Goal: Task Accomplishment & Management: Manage account settings

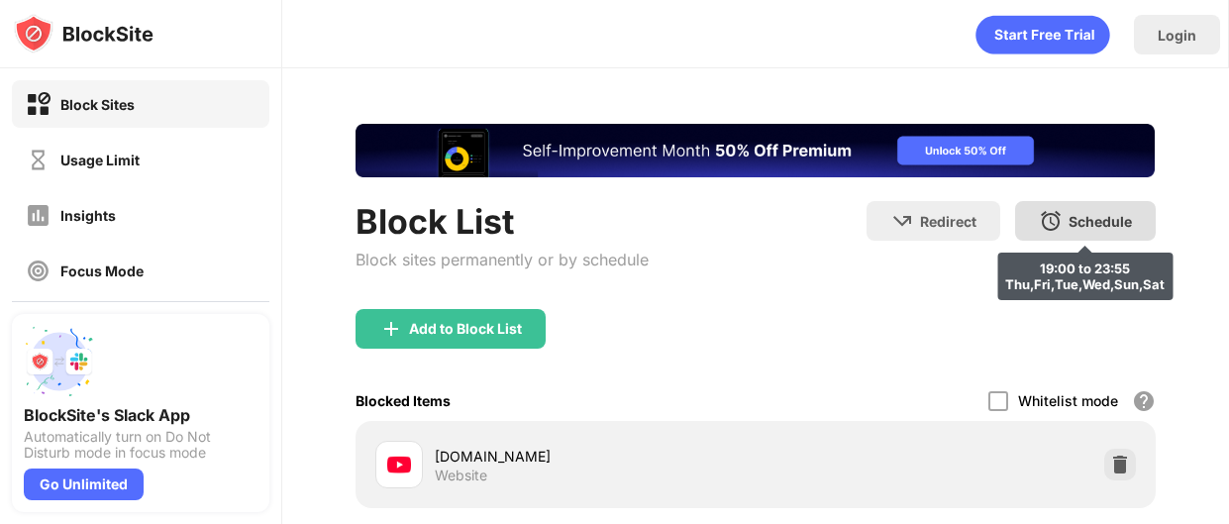
click at [1085, 214] on div "Schedule" at bounding box center [1099, 221] width 63 height 17
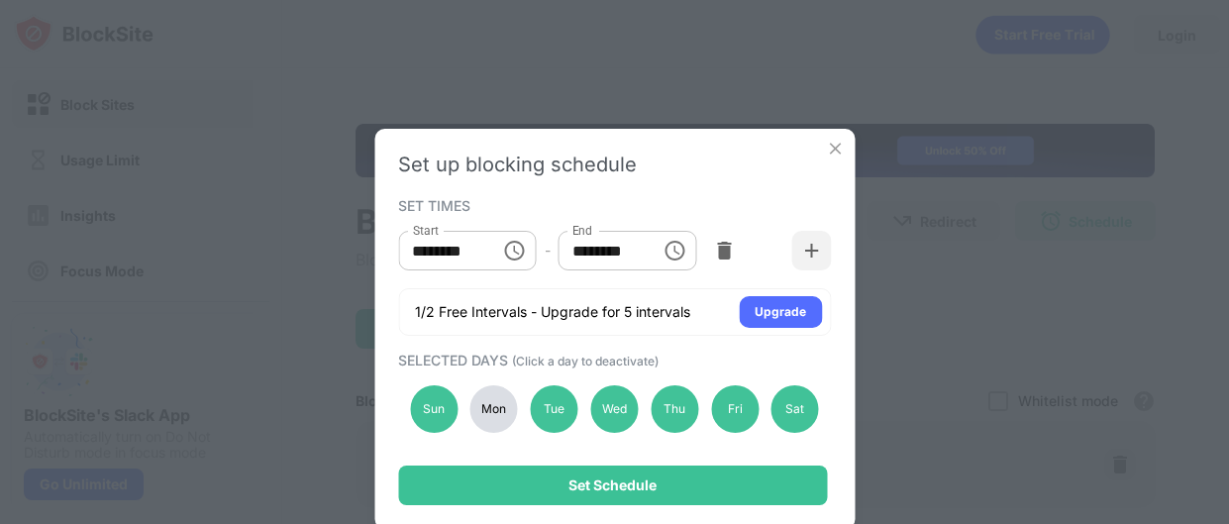
click at [511, 250] on icon "Choose time, selected time is 7:00 PM" at bounding box center [515, 251] width 24 height 24
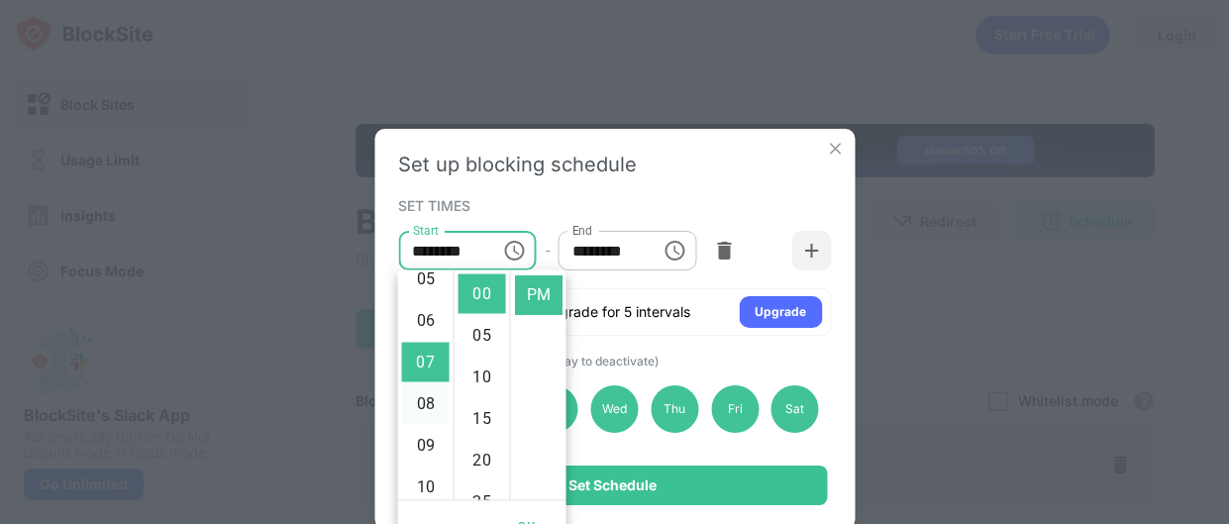
scroll to position [180, 0]
click at [427, 361] on li "06" at bounding box center [426, 364] width 48 height 40
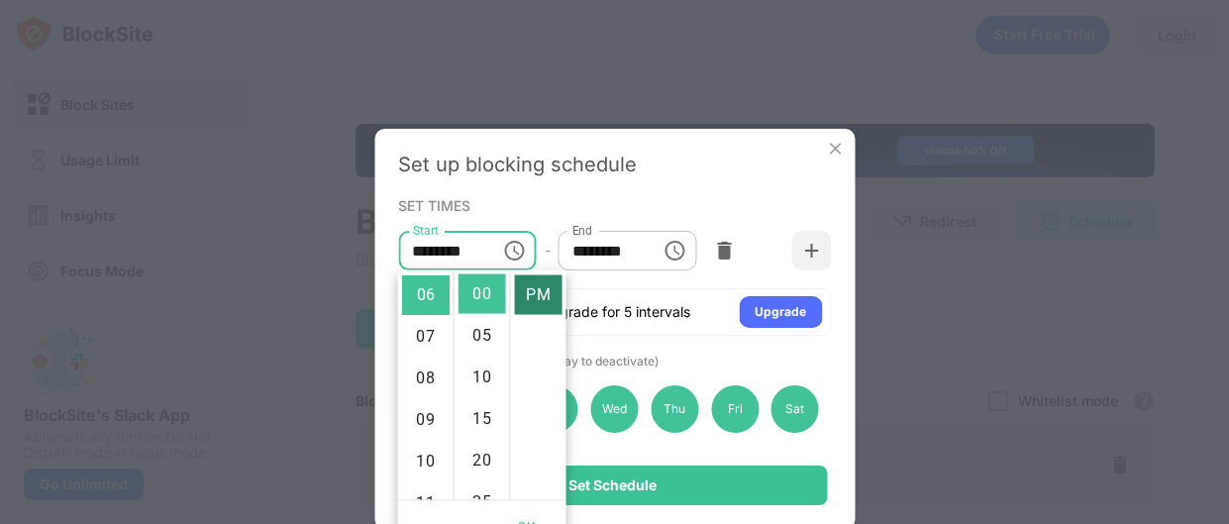
click at [539, 294] on li "PM" at bounding box center [539, 295] width 48 height 40
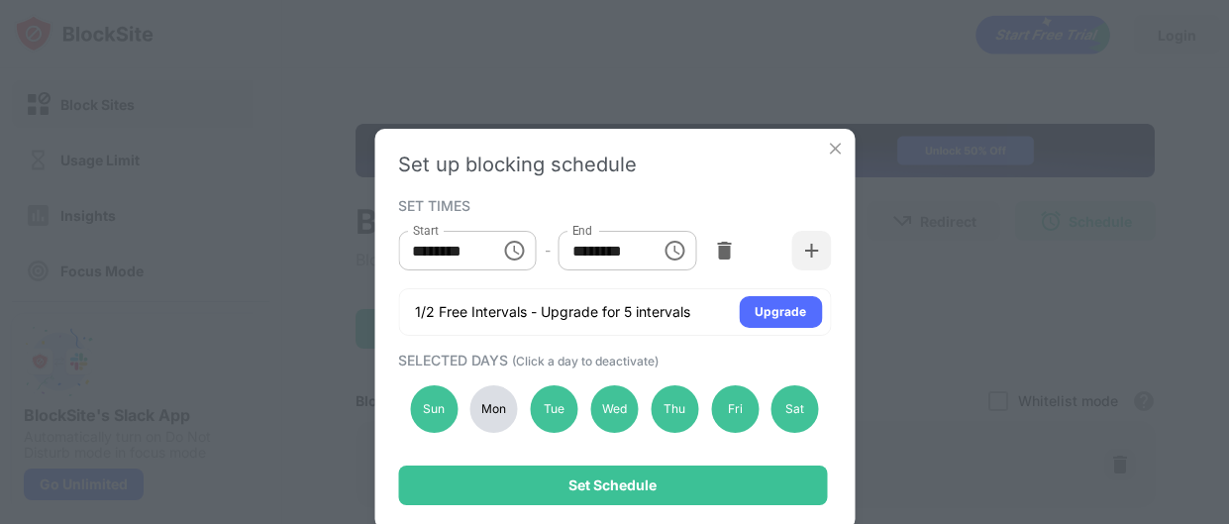
click at [468, 248] on input "********" at bounding box center [442, 251] width 89 height 40
click at [517, 255] on icon "Choose time, selected time is 6:00 PM" at bounding box center [515, 251] width 24 height 24
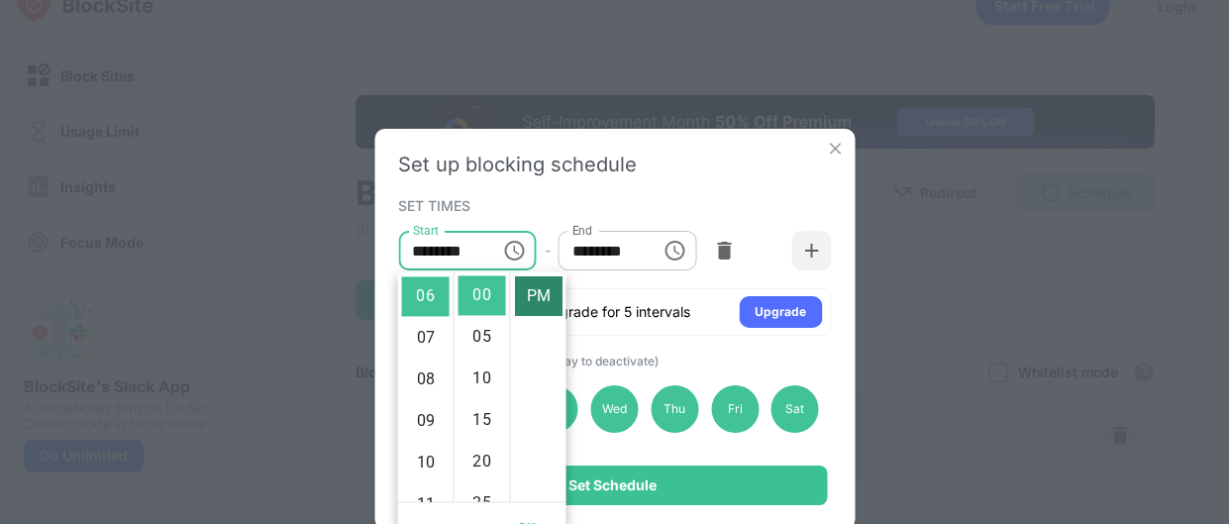
scroll to position [0, 0]
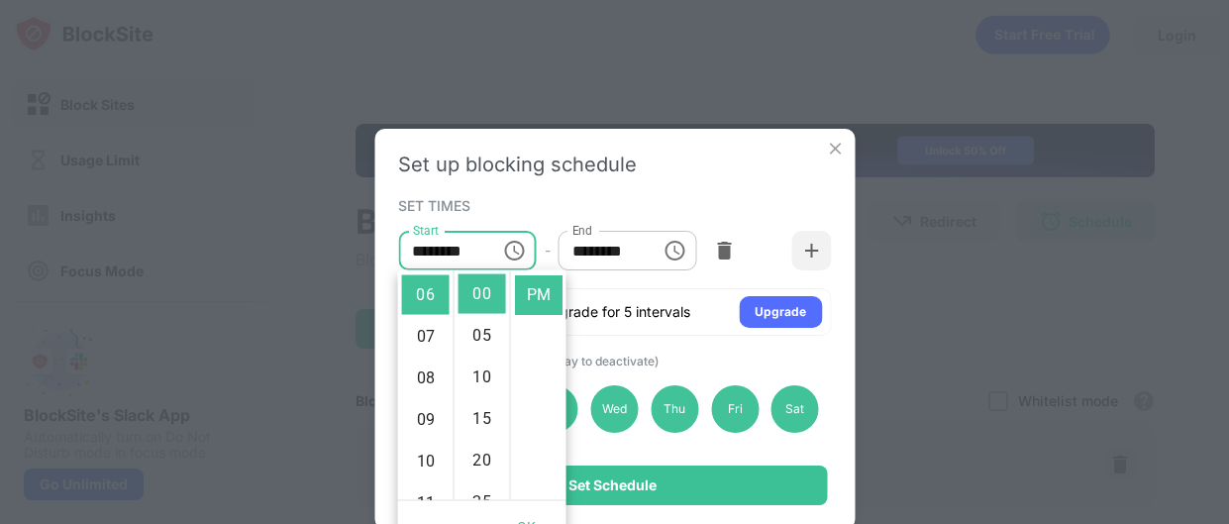
click at [538, 346] on ul "AM PM" at bounding box center [538, 385] width 56 height 230
click at [543, 287] on li "AM" at bounding box center [539, 294] width 48 height 40
type input "********"
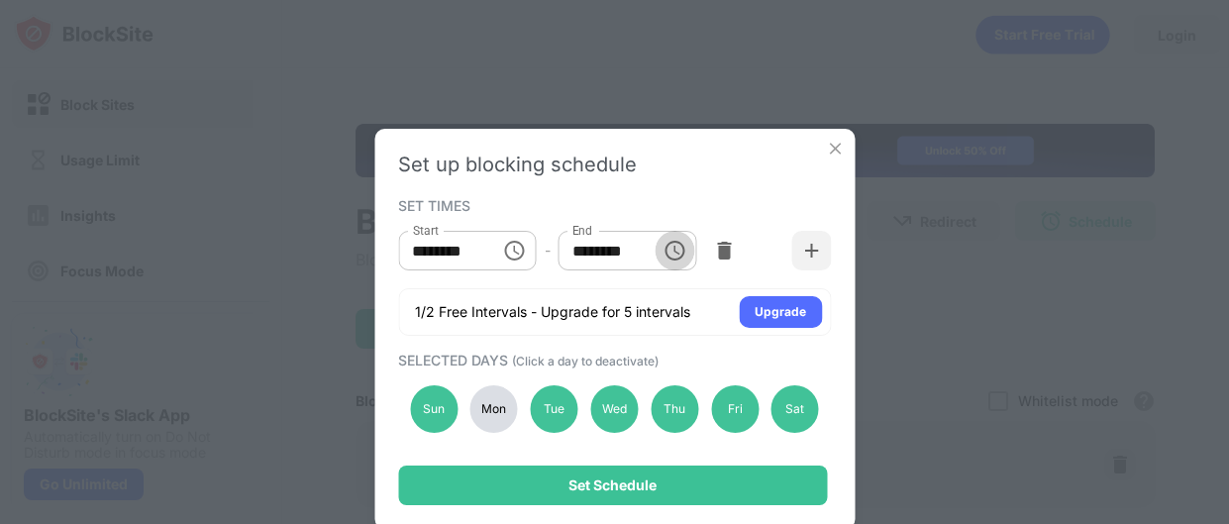
click at [677, 254] on icon "Choose time, selected time is 11:55 PM" at bounding box center [675, 251] width 24 height 24
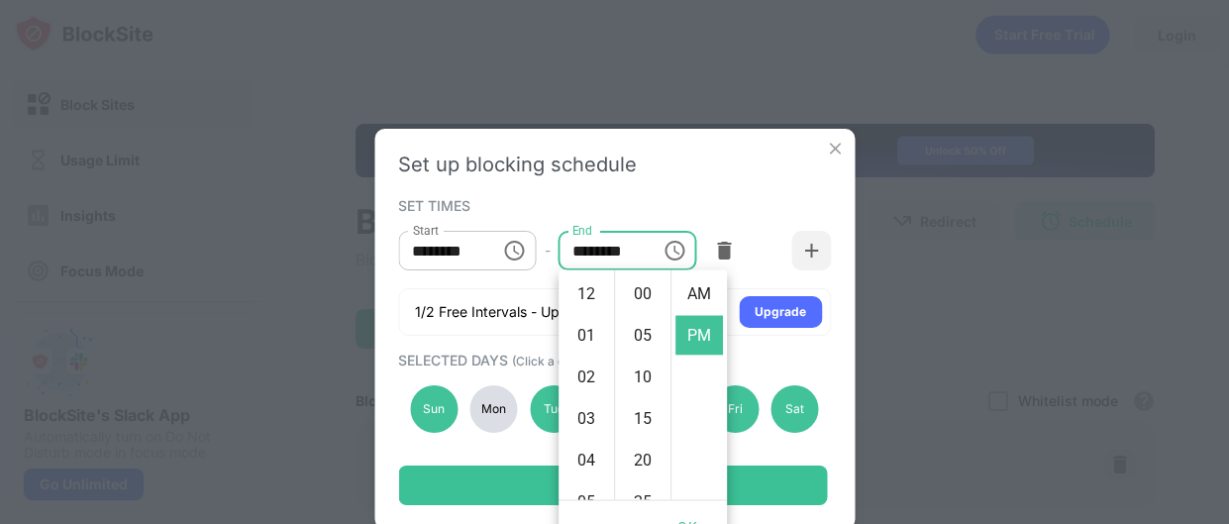
scroll to position [41, 0]
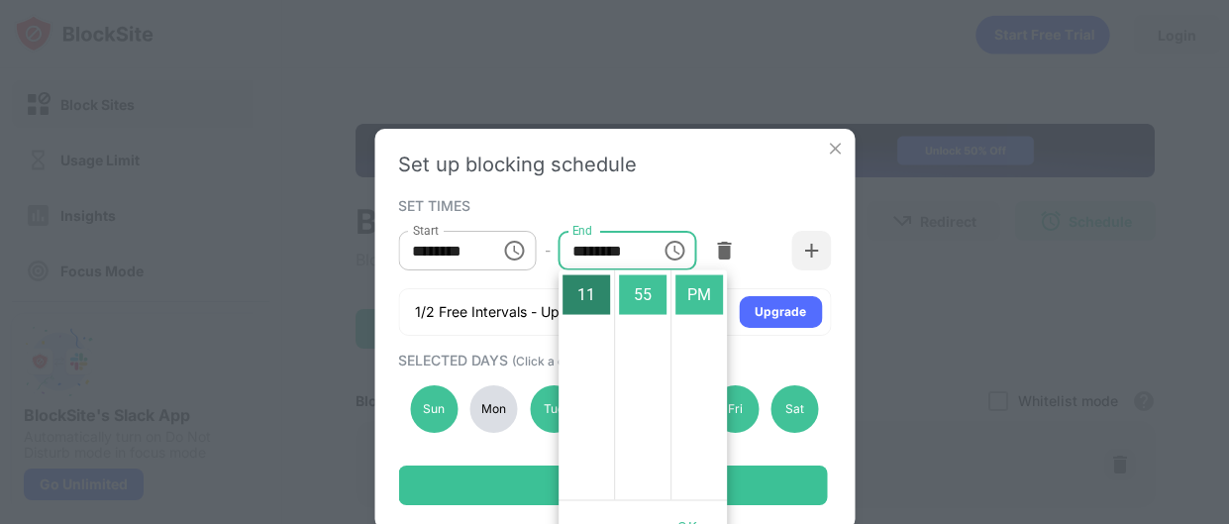
click at [587, 294] on li "11" at bounding box center [586, 295] width 48 height 40
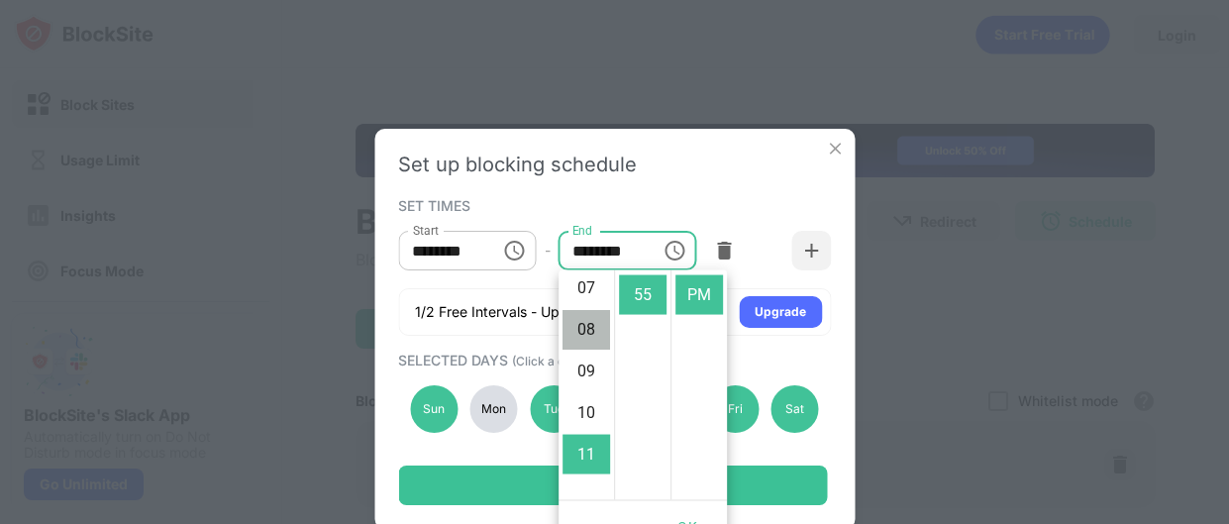
click at [586, 323] on li "08" at bounding box center [586, 330] width 48 height 40
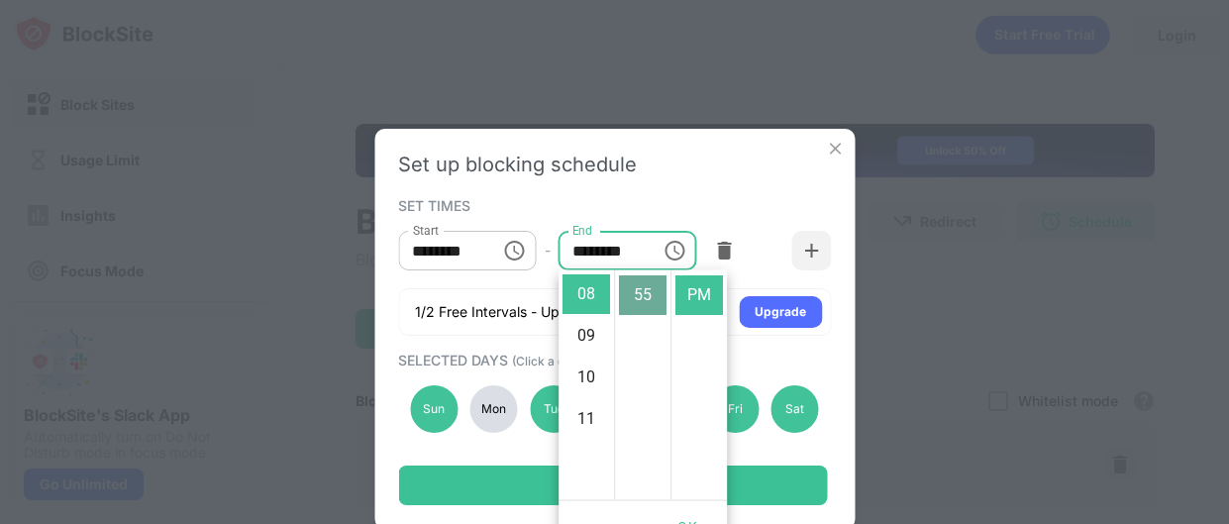
click at [637, 295] on li "55" at bounding box center [643, 295] width 48 height 40
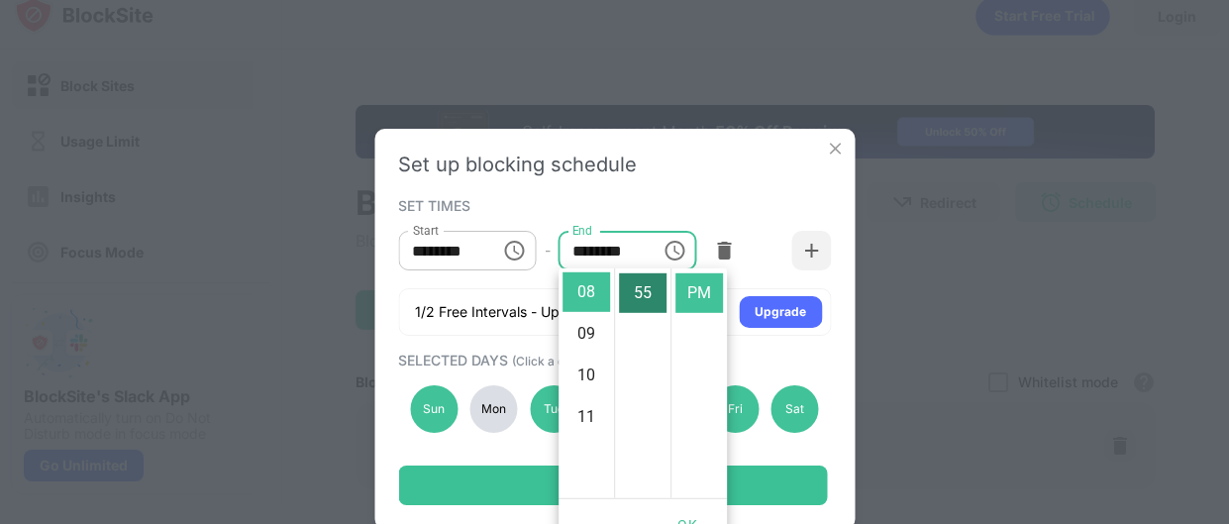
scroll to position [0, 0]
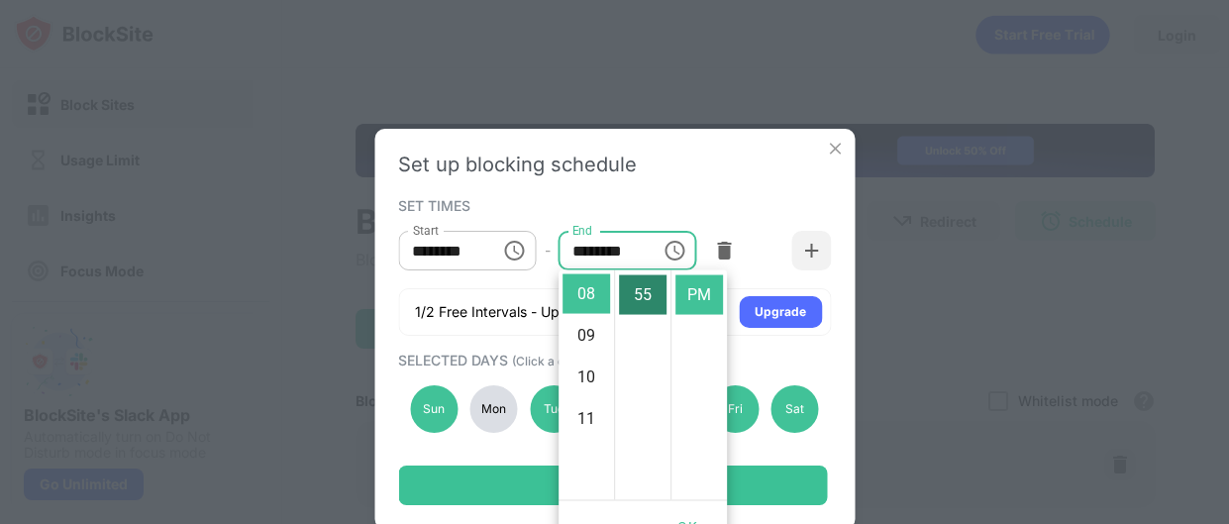
click at [646, 294] on li "55" at bounding box center [643, 295] width 48 height 40
click at [646, 294] on li "00" at bounding box center [643, 294] width 48 height 40
click at [706, 291] on li "PM" at bounding box center [699, 295] width 48 height 40
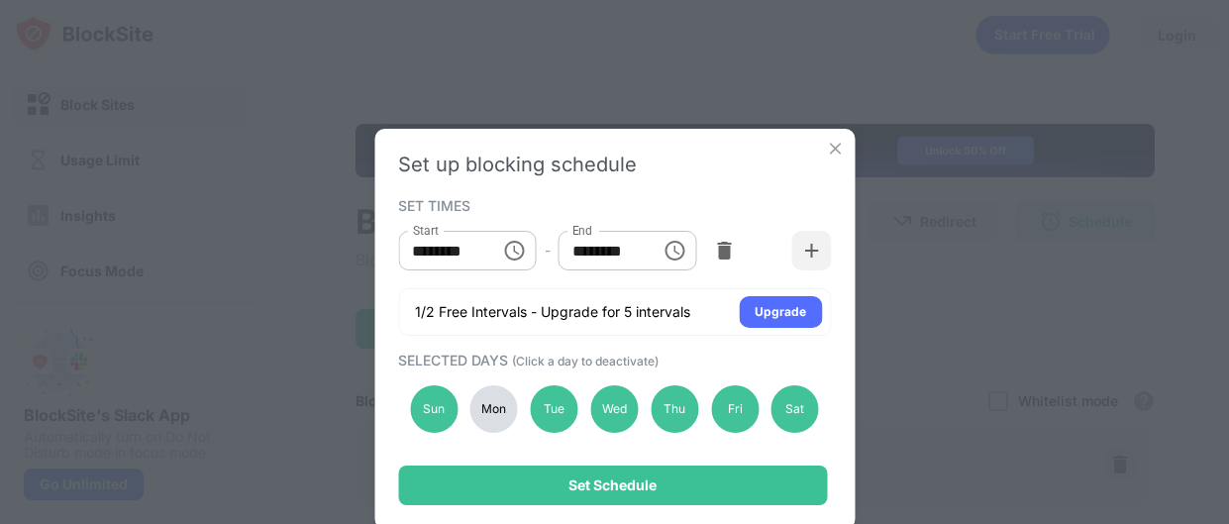
click at [622, 251] on input "********" at bounding box center [602, 251] width 89 height 40
click at [680, 246] on icon "Choose time, selected time is 8:00 PM" at bounding box center [675, 251] width 24 height 24
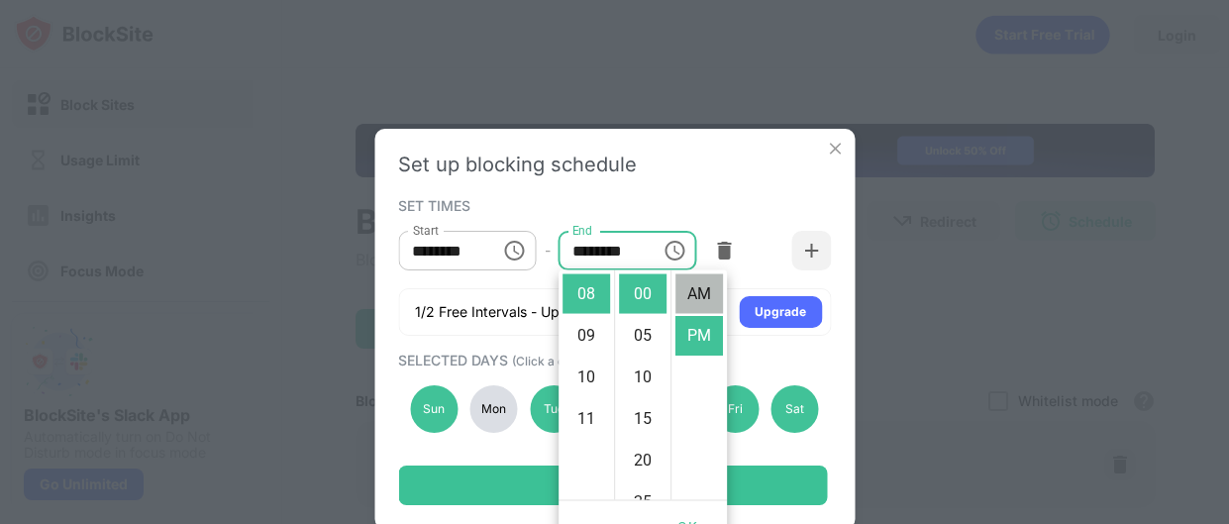
click at [701, 295] on li "AM" at bounding box center [699, 294] width 48 height 40
type input "********"
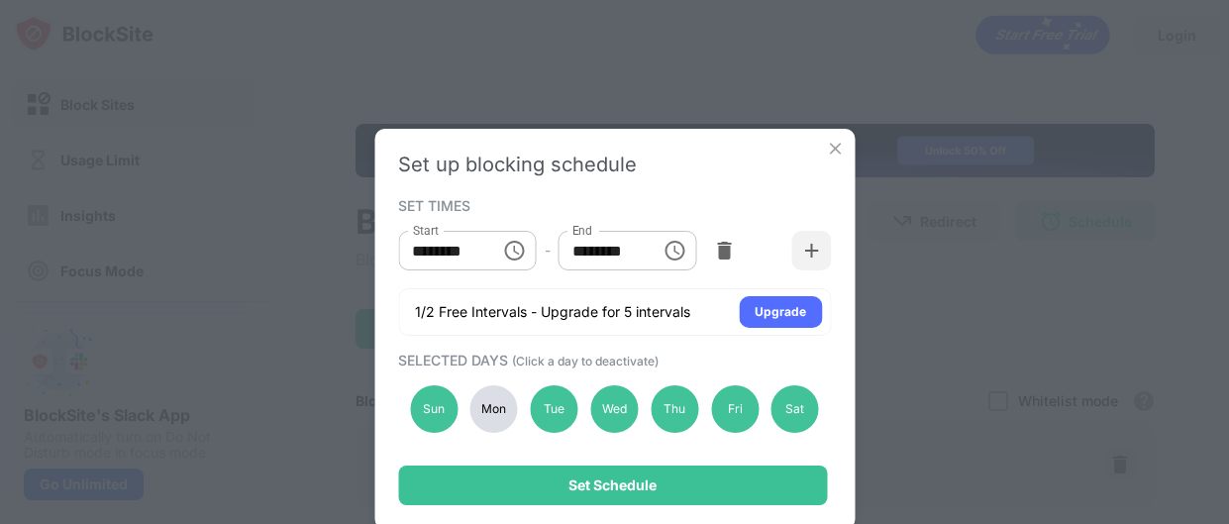
click at [720, 183] on div "Set up blocking schedule SET TIMES Start ******** Start - End ******** End 1/2 …" at bounding box center [614, 329] width 480 height 400
drag, startPoint x: 491, startPoint y: 412, endPoint x: 505, endPoint y: 413, distance: 13.9
click at [491, 411] on div "Mon" at bounding box center [494, 409] width 48 height 48
click at [509, 248] on icon "Choose time, selected time is 6:00 AM" at bounding box center [515, 251] width 24 height 24
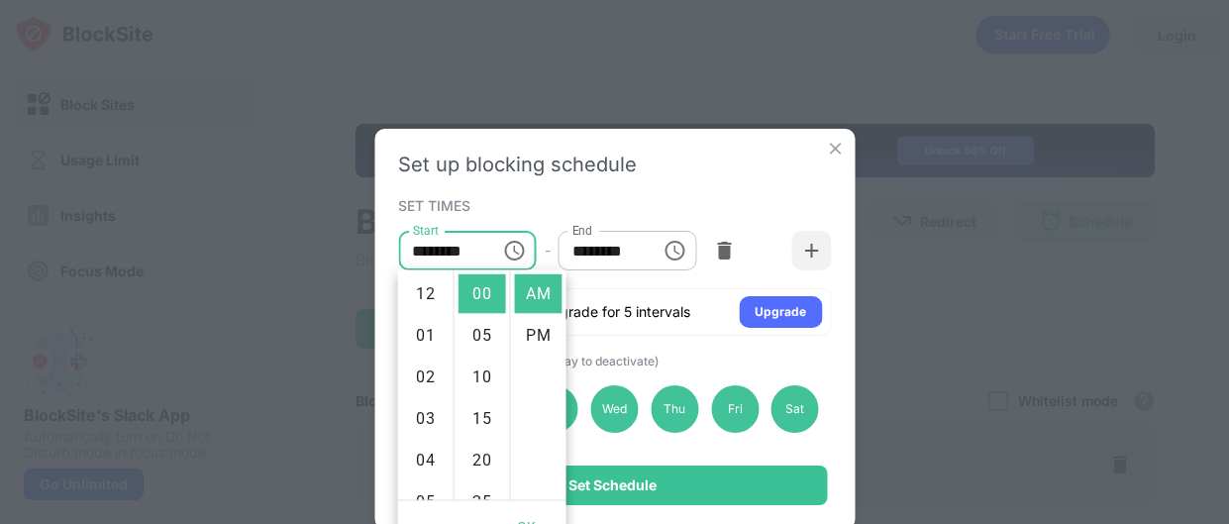
scroll to position [249, 0]
click at [423, 412] on li "09" at bounding box center [426, 420] width 48 height 40
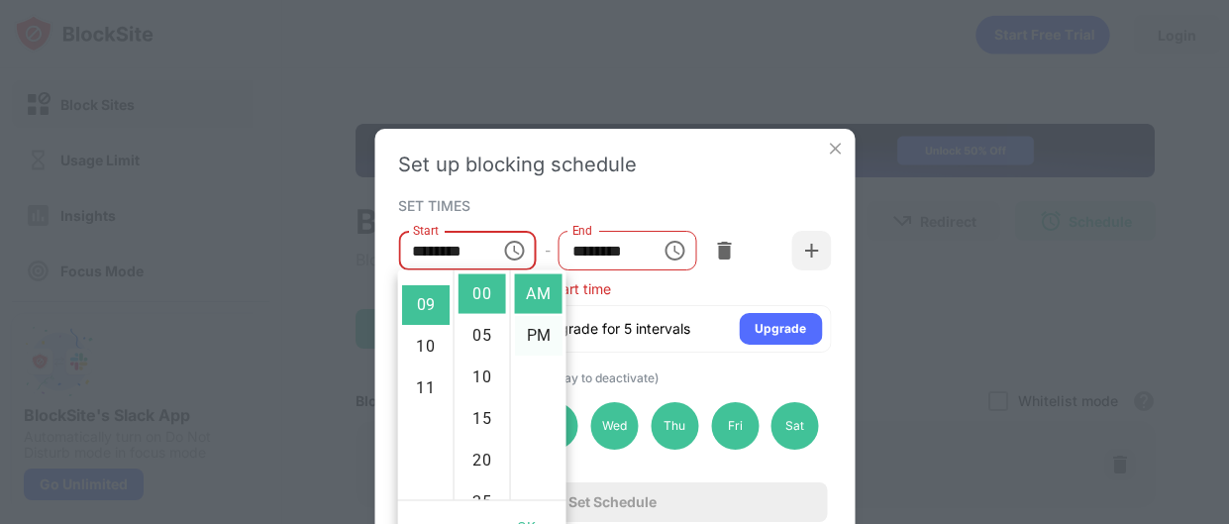
scroll to position [373, 0]
click at [534, 330] on li "PM" at bounding box center [539, 336] width 48 height 40
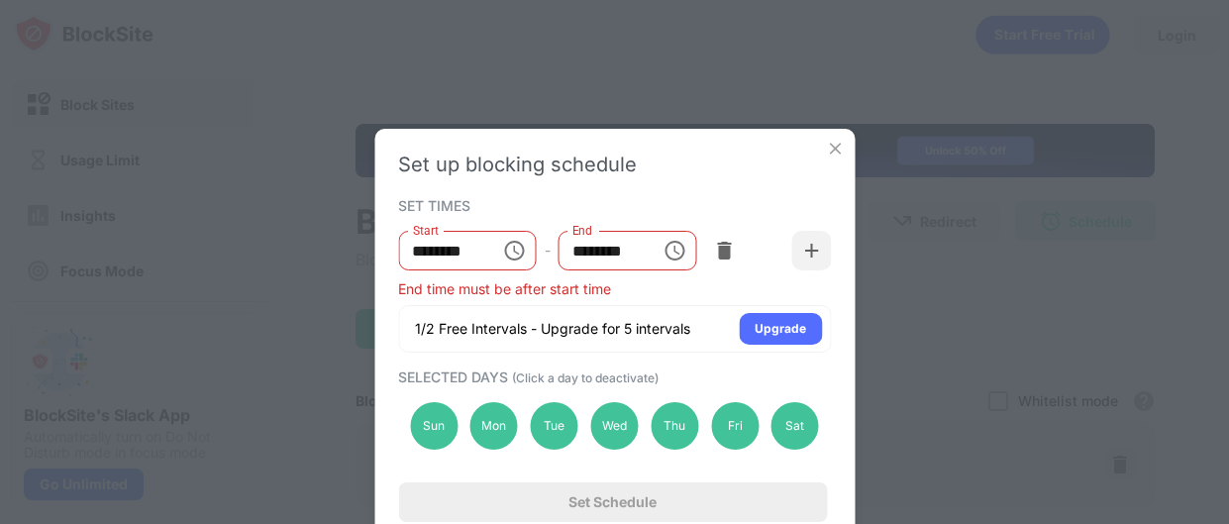
scroll to position [41, 0]
click at [682, 156] on div "Set up blocking schedule" at bounding box center [614, 164] width 433 height 24
click at [698, 289] on div "End time must be after start time" at bounding box center [614, 288] width 433 height 17
click at [512, 252] on icon "Choose time, selected time is 9:00 PM" at bounding box center [515, 251] width 24 height 24
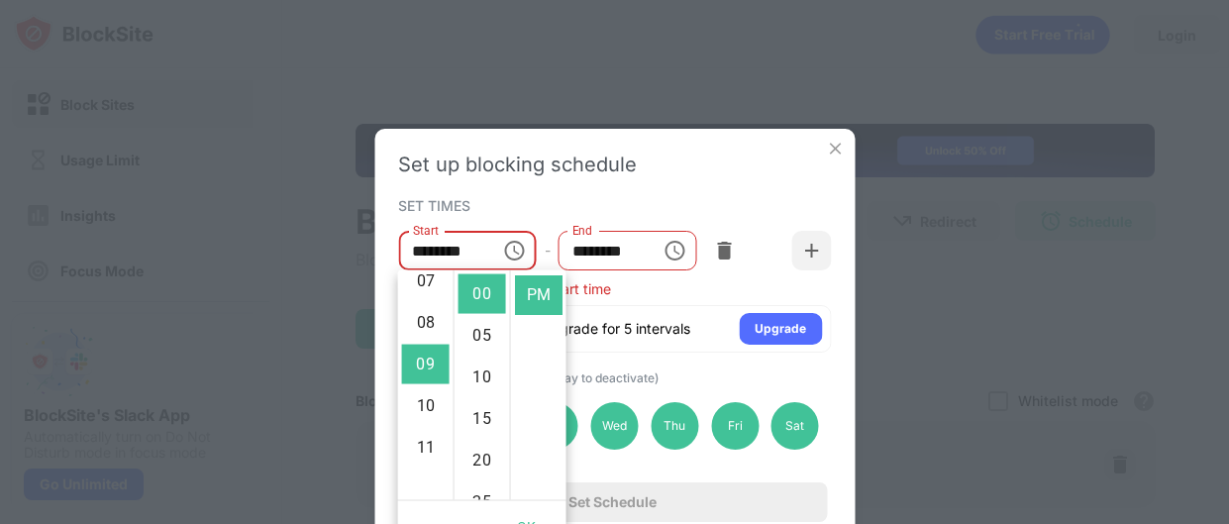
scroll to position [254, 0]
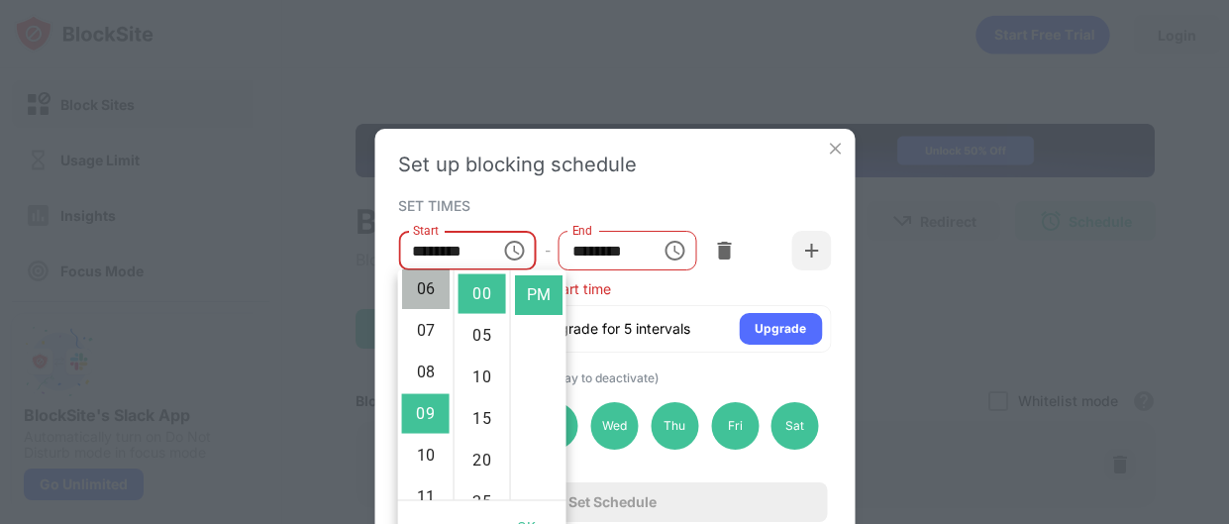
click at [414, 283] on li "06" at bounding box center [426, 289] width 48 height 40
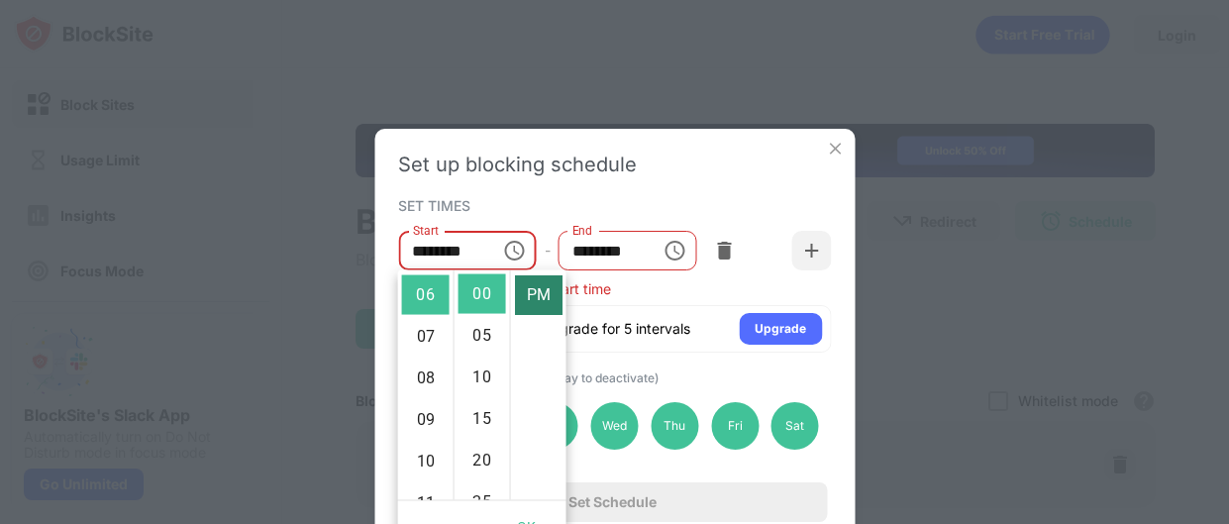
click at [537, 289] on li "PM" at bounding box center [539, 295] width 48 height 40
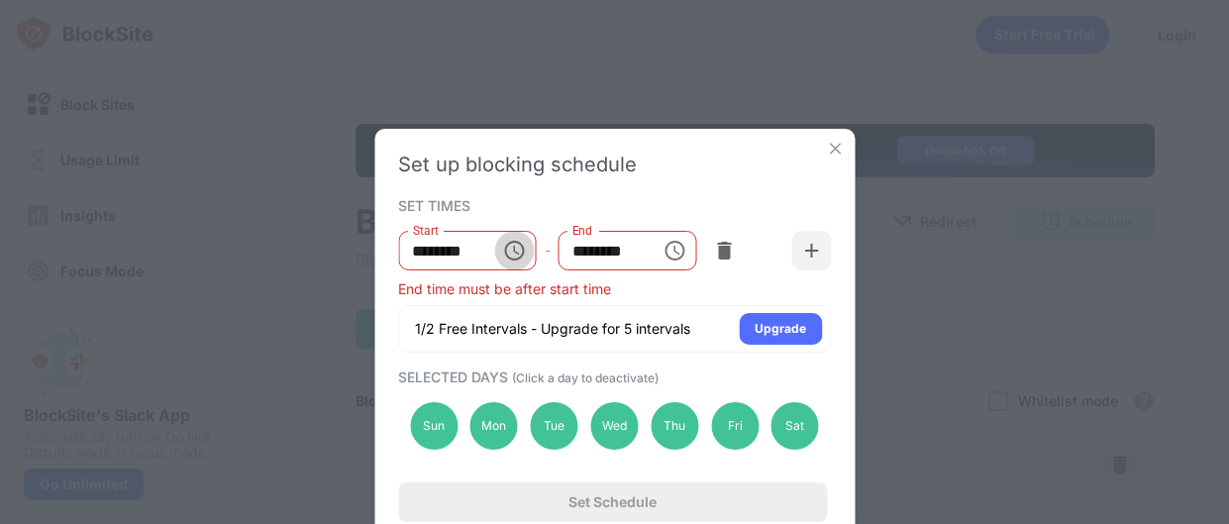
click at [517, 252] on icon "Choose time, selected time is 6:00 PM" at bounding box center [517, 250] width 6 height 9
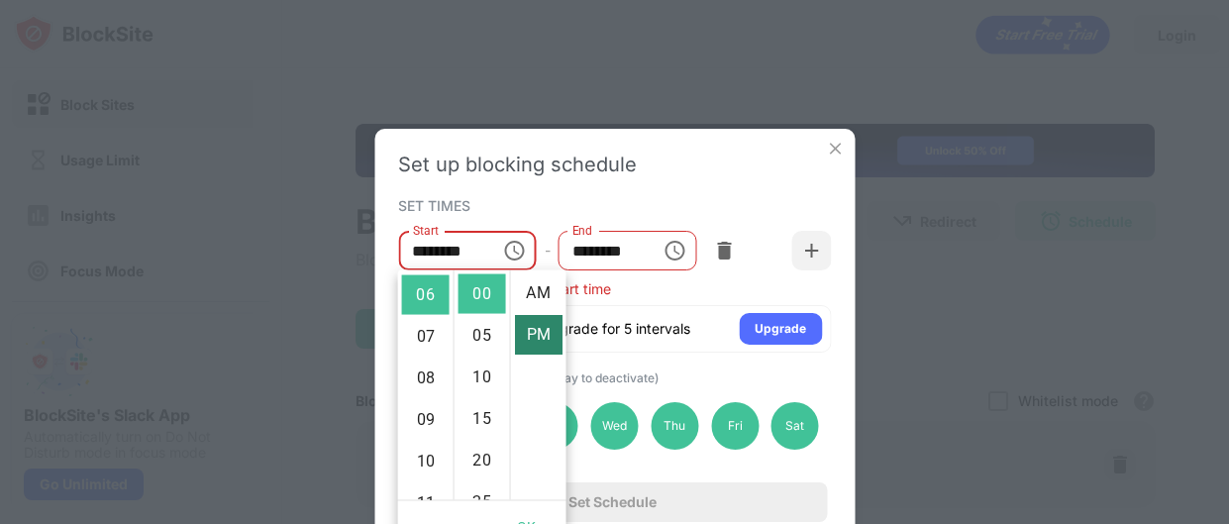
scroll to position [0, 0]
click at [539, 292] on li "AM" at bounding box center [539, 294] width 48 height 40
type input "********"
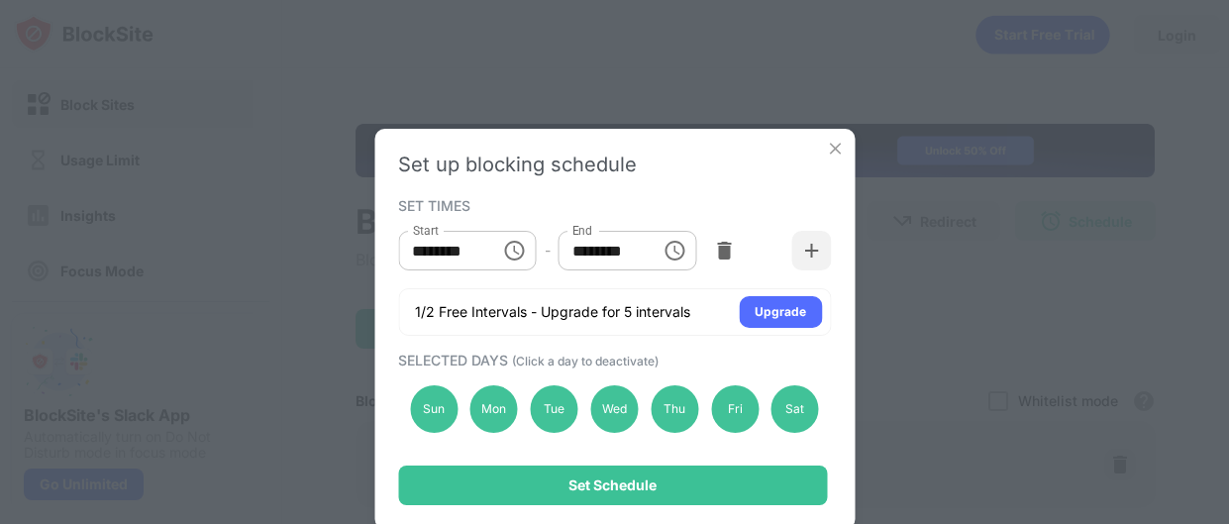
click at [667, 189] on div "Set up blocking schedule SET TIMES Start ******** Start - End ******** End 1/2 …" at bounding box center [614, 329] width 480 height 400
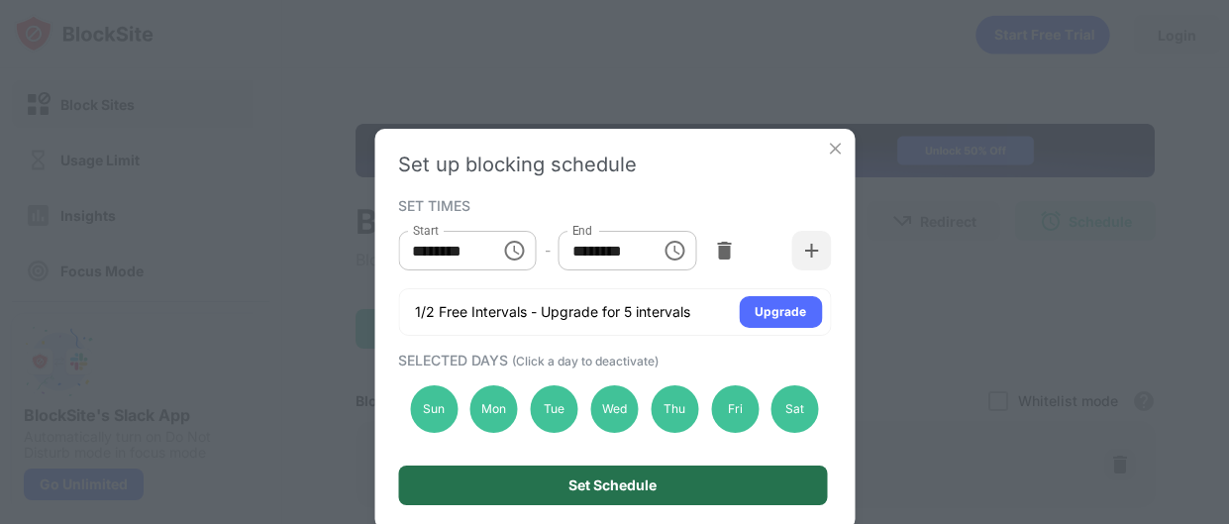
click at [618, 485] on div "Set Schedule" at bounding box center [612, 485] width 88 height 16
